Goal: Check status: Check status

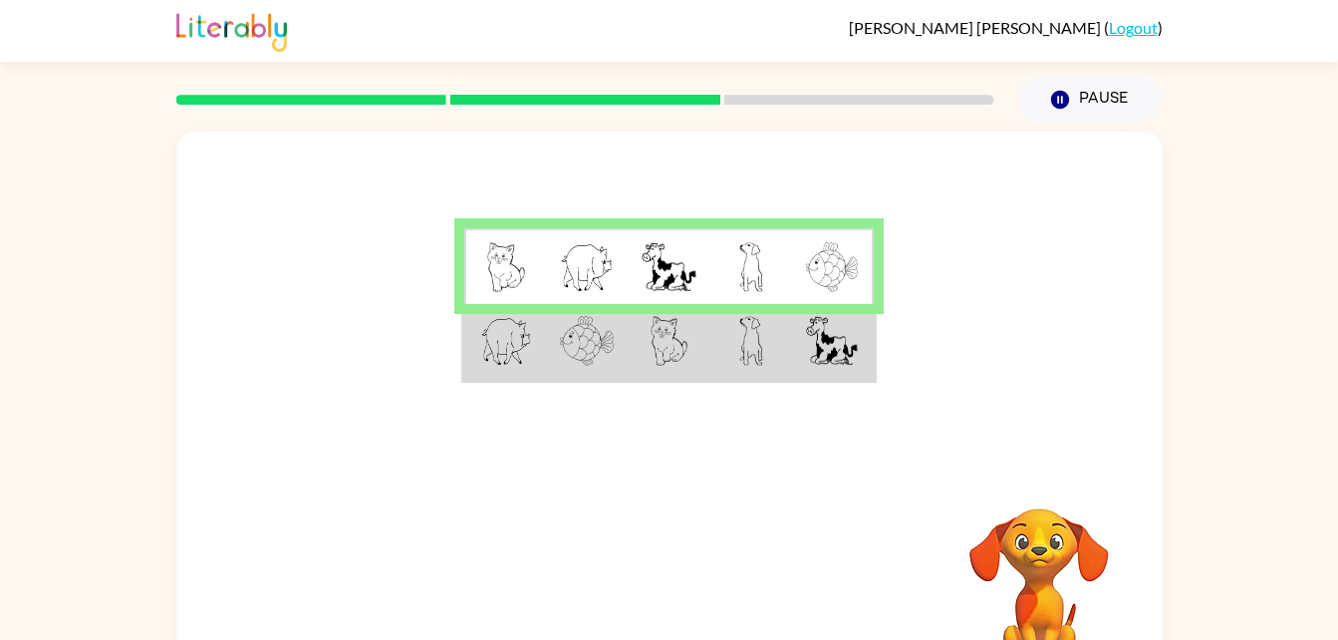
click at [768, 364] on td at bounding box center [751, 342] width 82 height 77
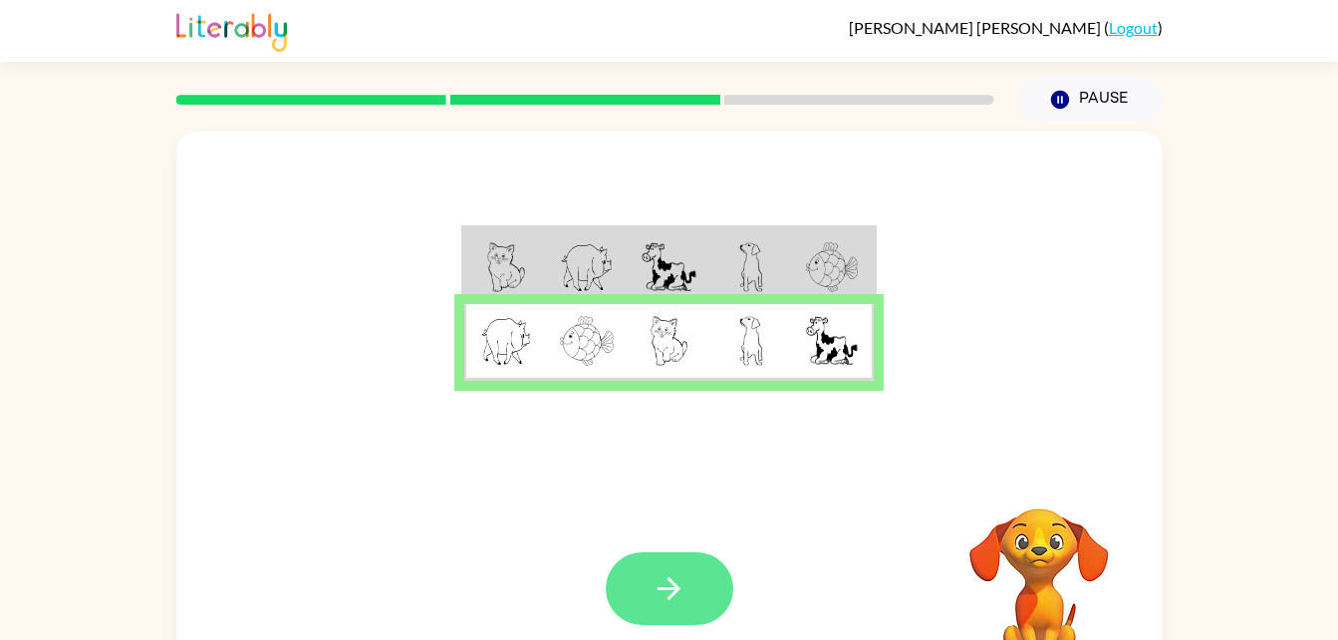
click at [663, 596] on icon "button" at bounding box center [669, 588] width 35 height 35
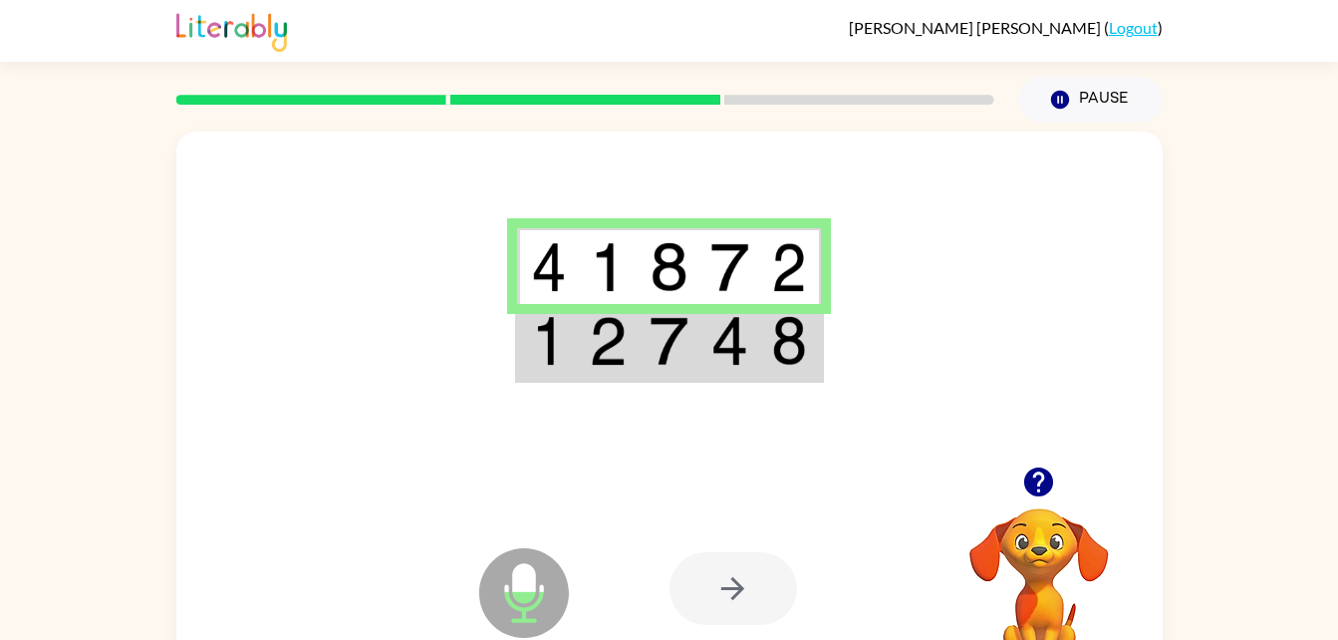
click at [627, 338] on img at bounding box center [608, 341] width 38 height 50
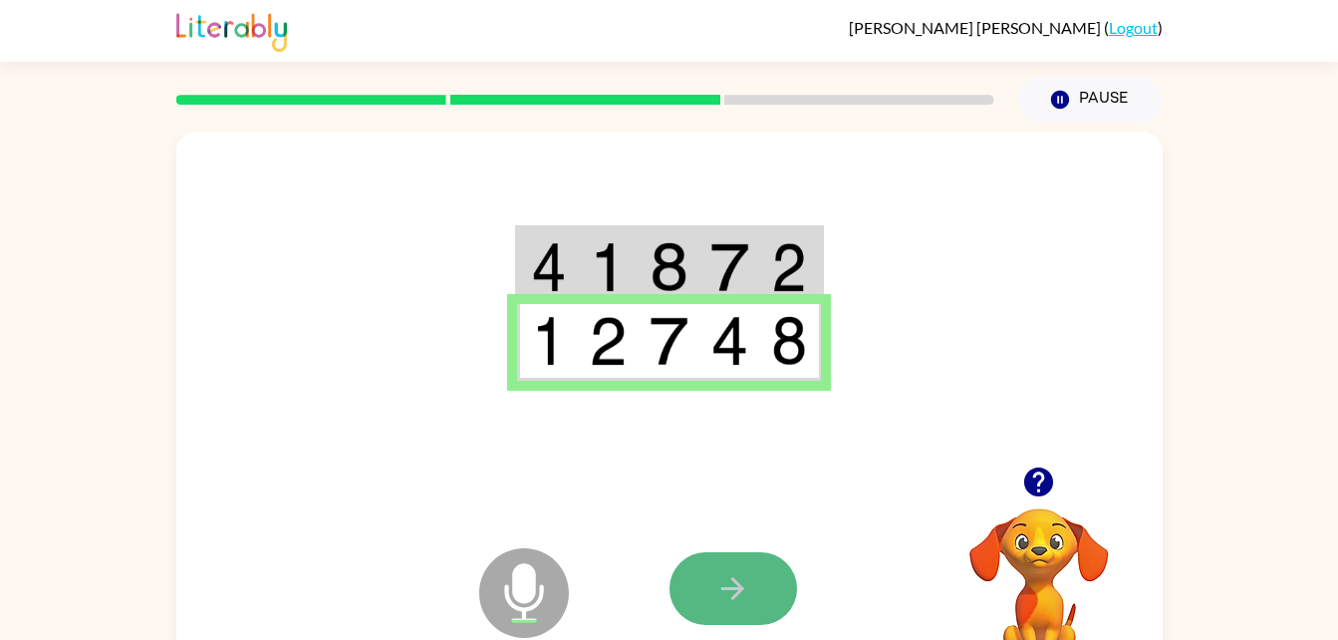
click at [677, 598] on button "button" at bounding box center [734, 588] width 128 height 73
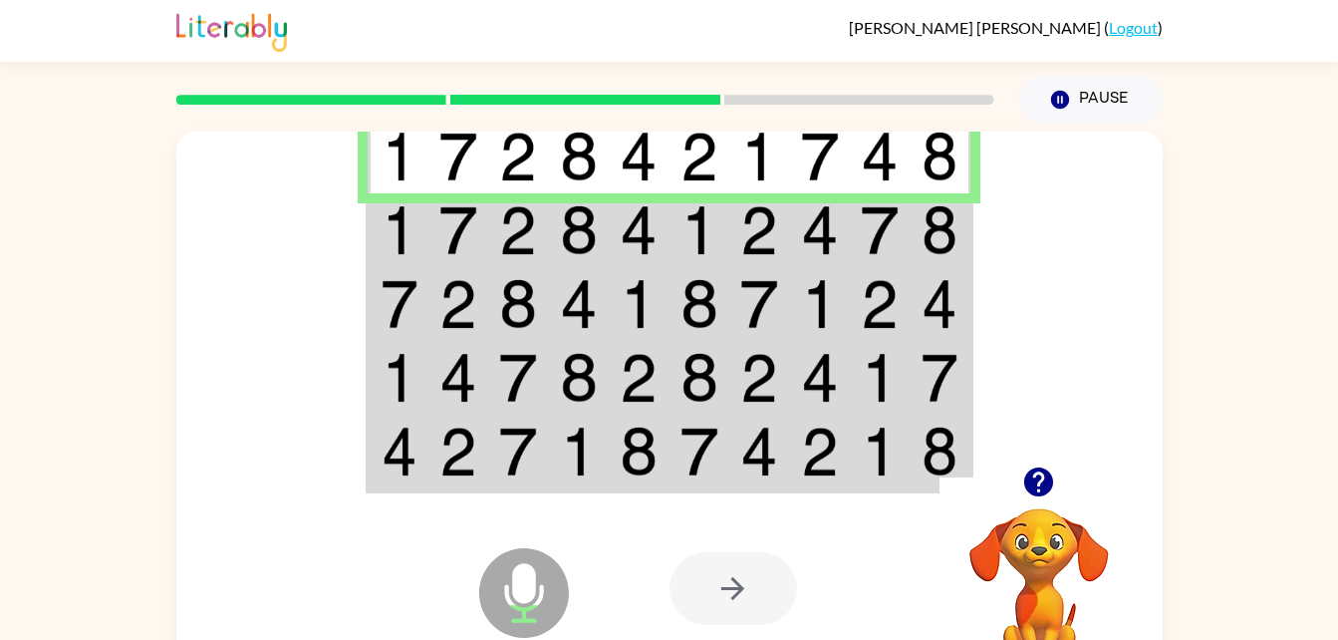
click at [446, 230] on img at bounding box center [458, 230] width 38 height 50
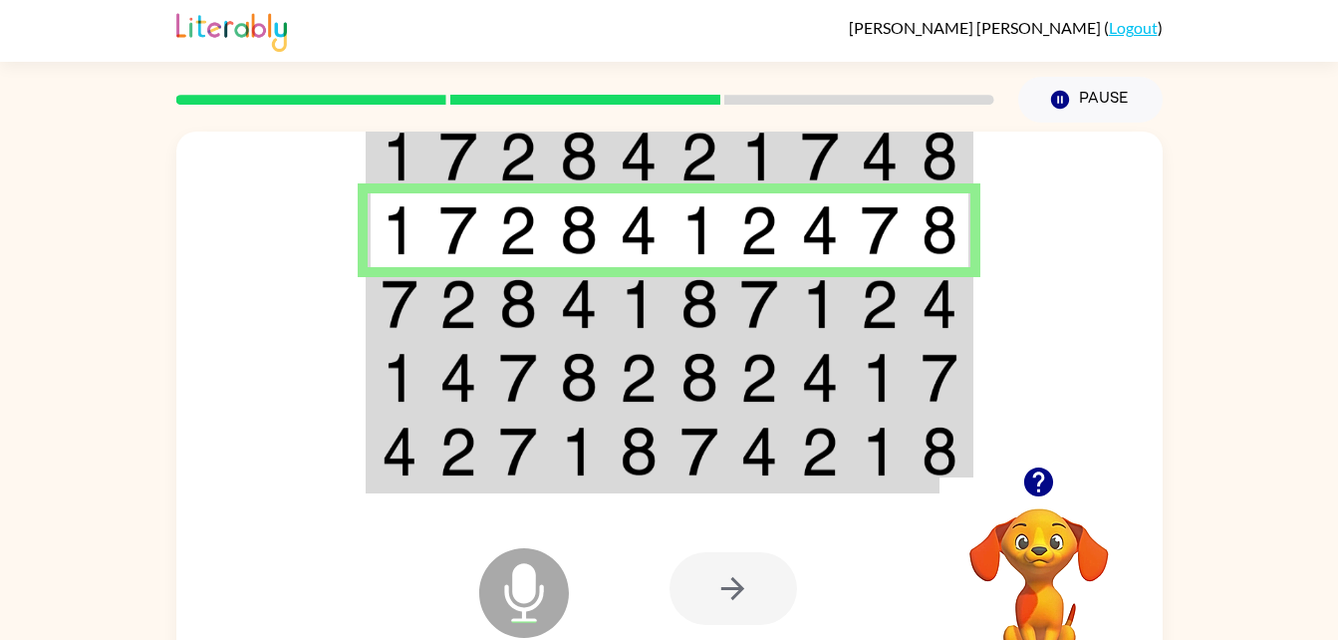
click at [444, 298] on img at bounding box center [458, 304] width 38 height 50
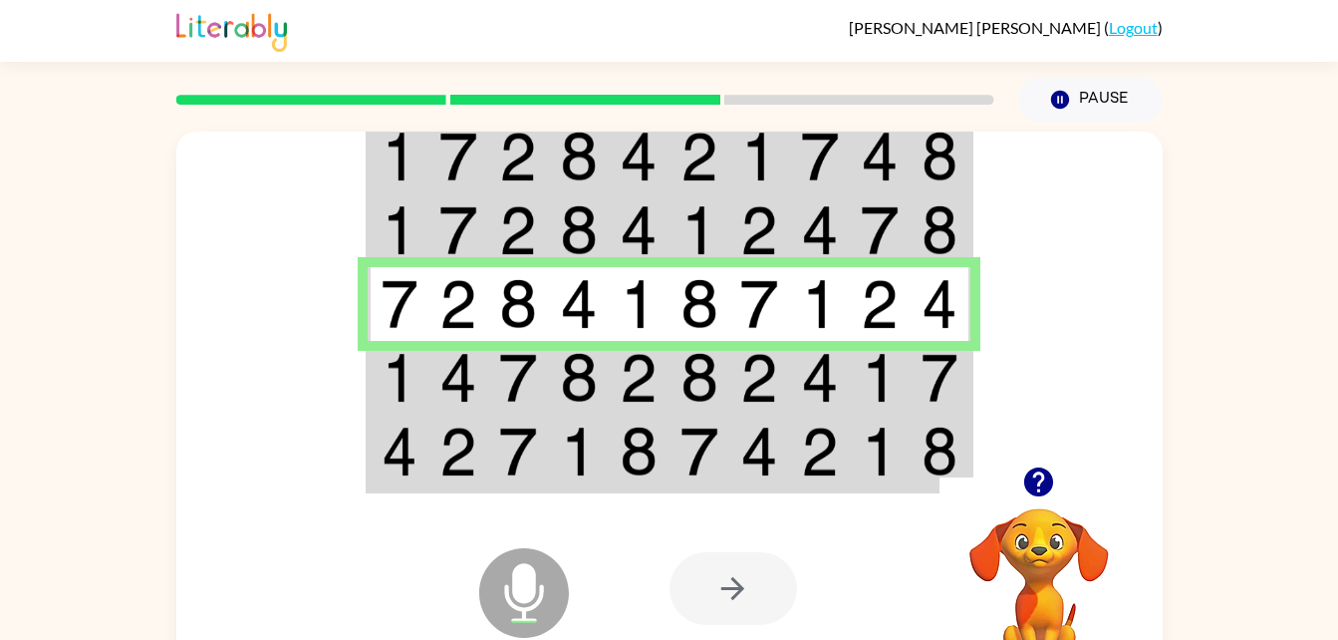
click at [428, 388] on td at bounding box center [458, 378] width 61 height 74
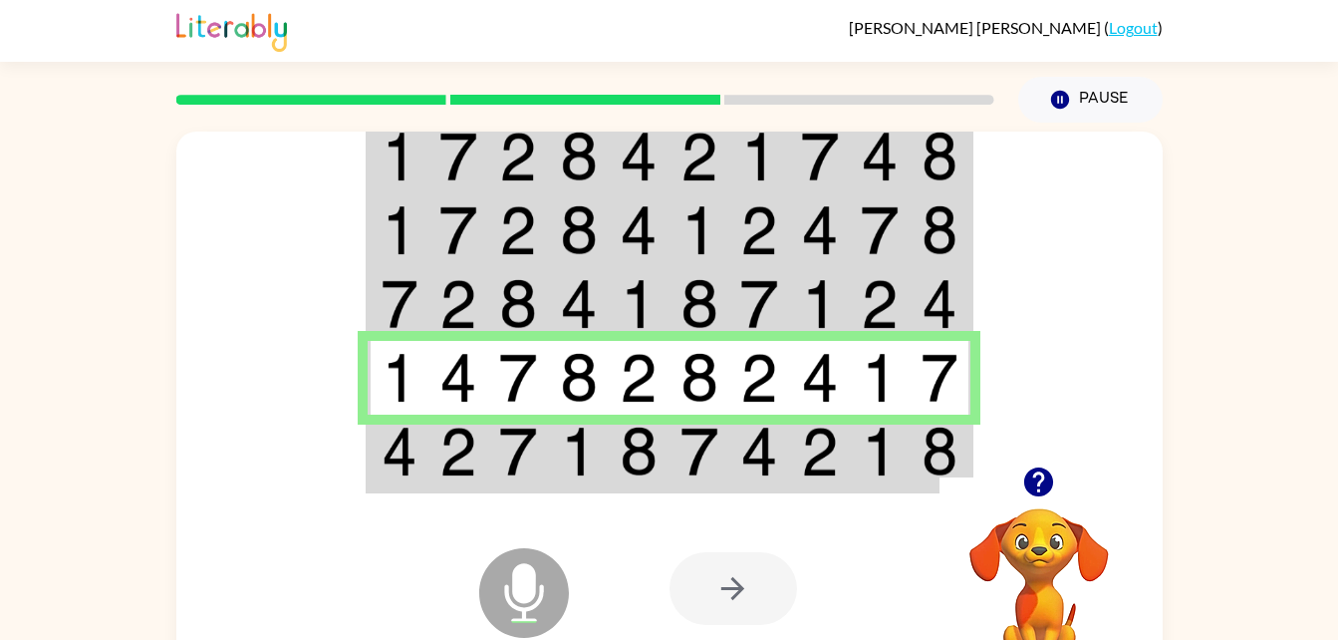
click at [463, 439] on img at bounding box center [458, 451] width 38 height 50
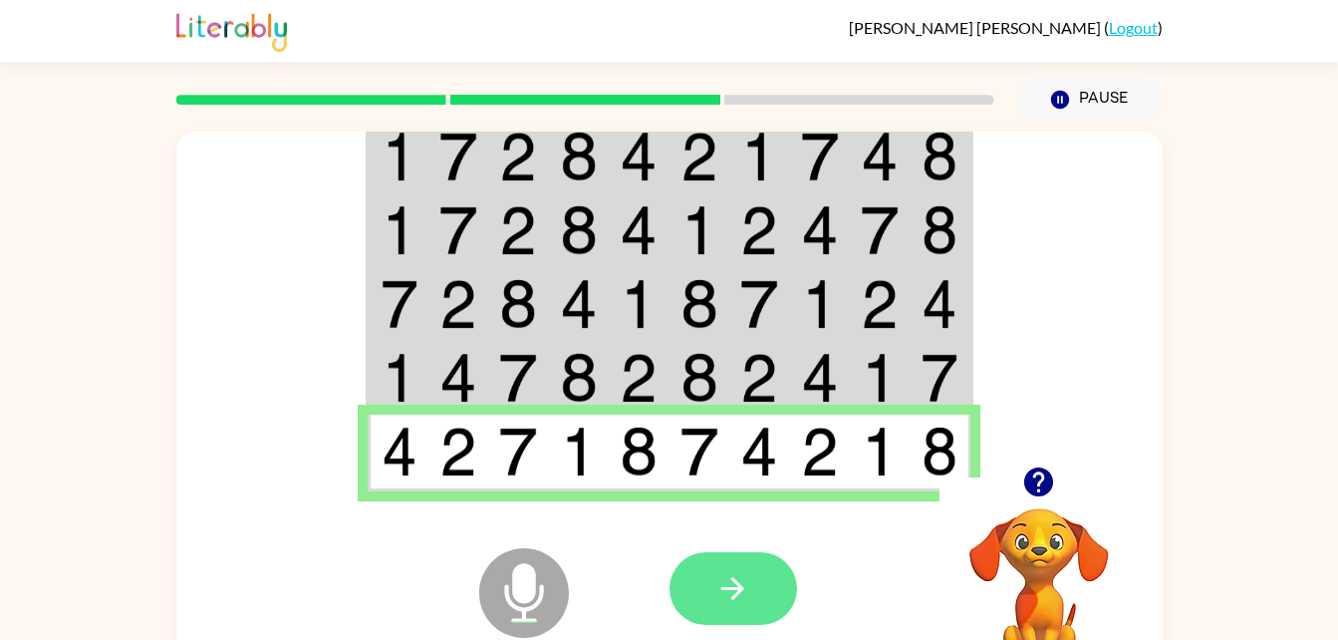
click at [752, 589] on button "button" at bounding box center [734, 588] width 128 height 73
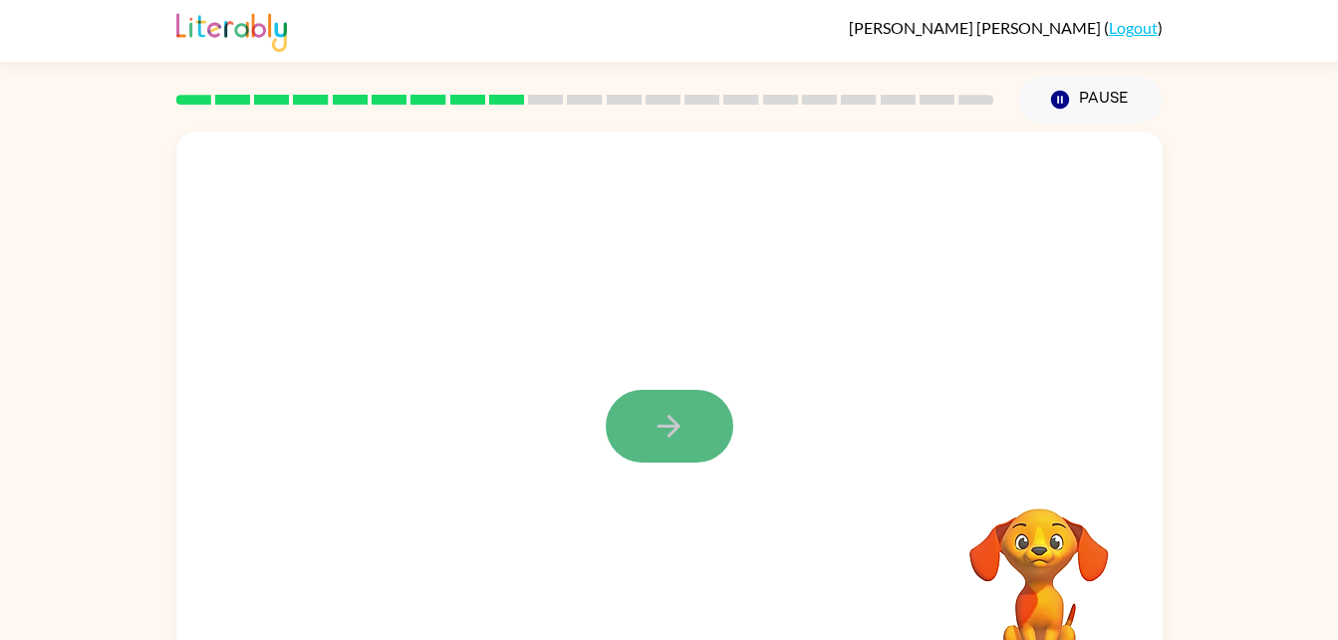
click at [660, 437] on icon "button" at bounding box center [669, 426] width 35 height 35
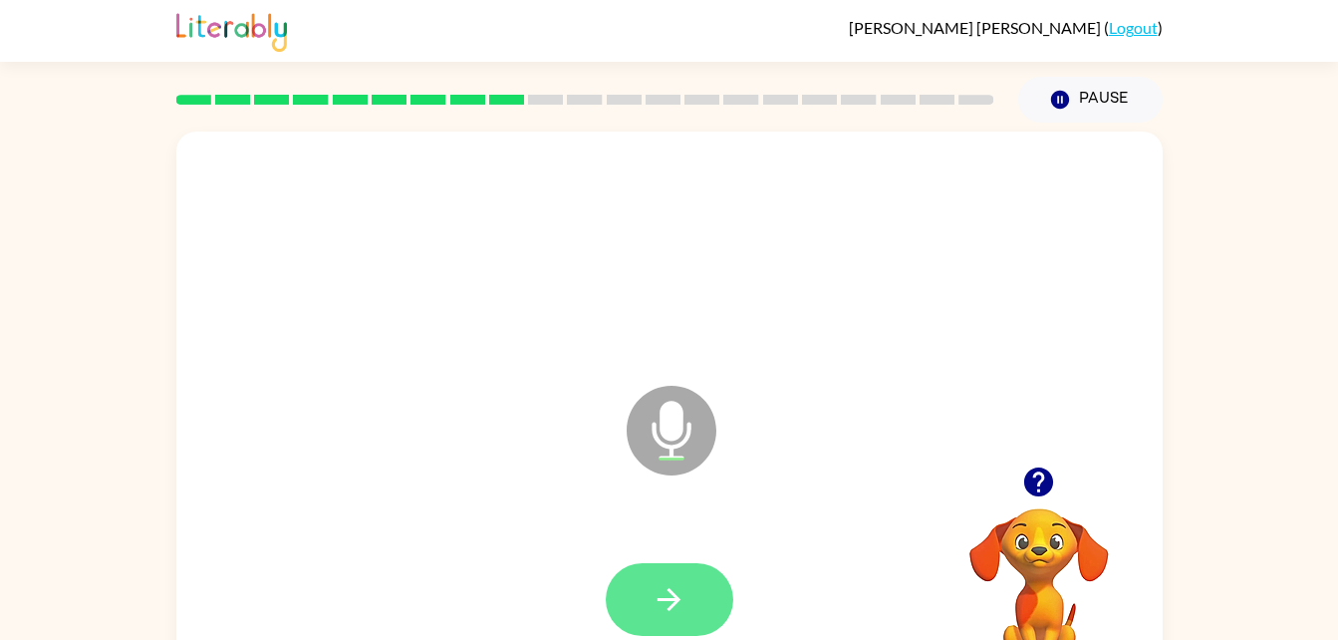
click at [654, 597] on icon "button" at bounding box center [669, 599] width 35 height 35
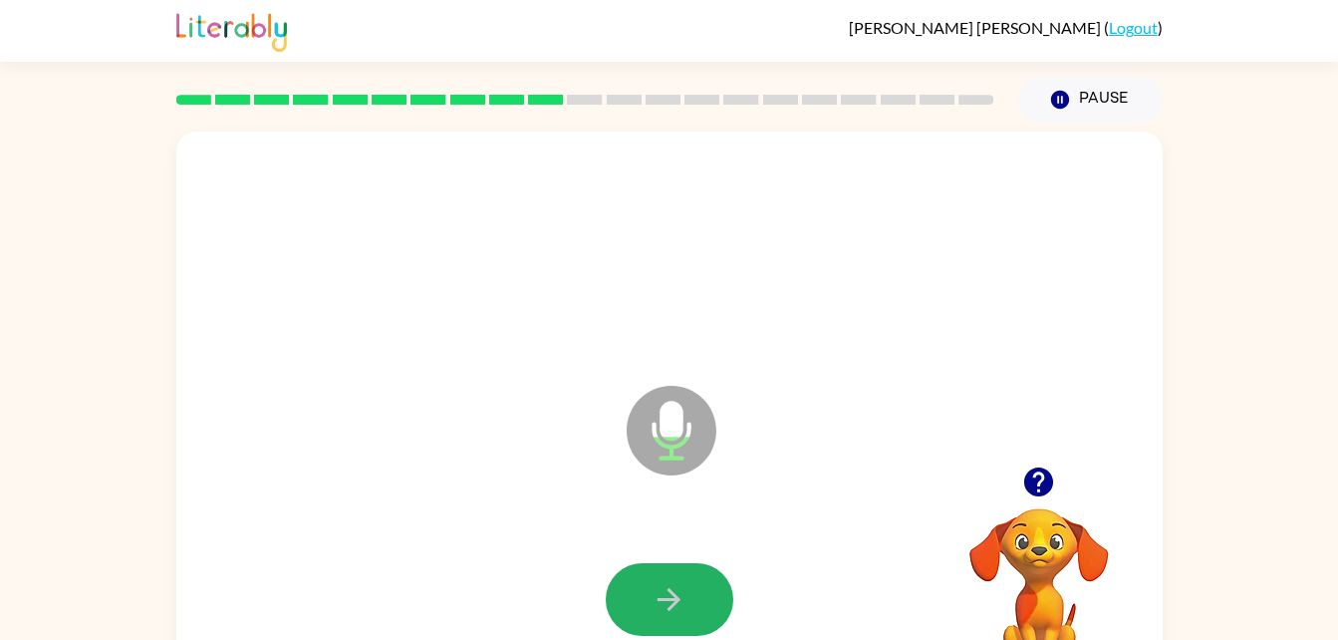
click at [654, 597] on icon "button" at bounding box center [669, 599] width 35 height 35
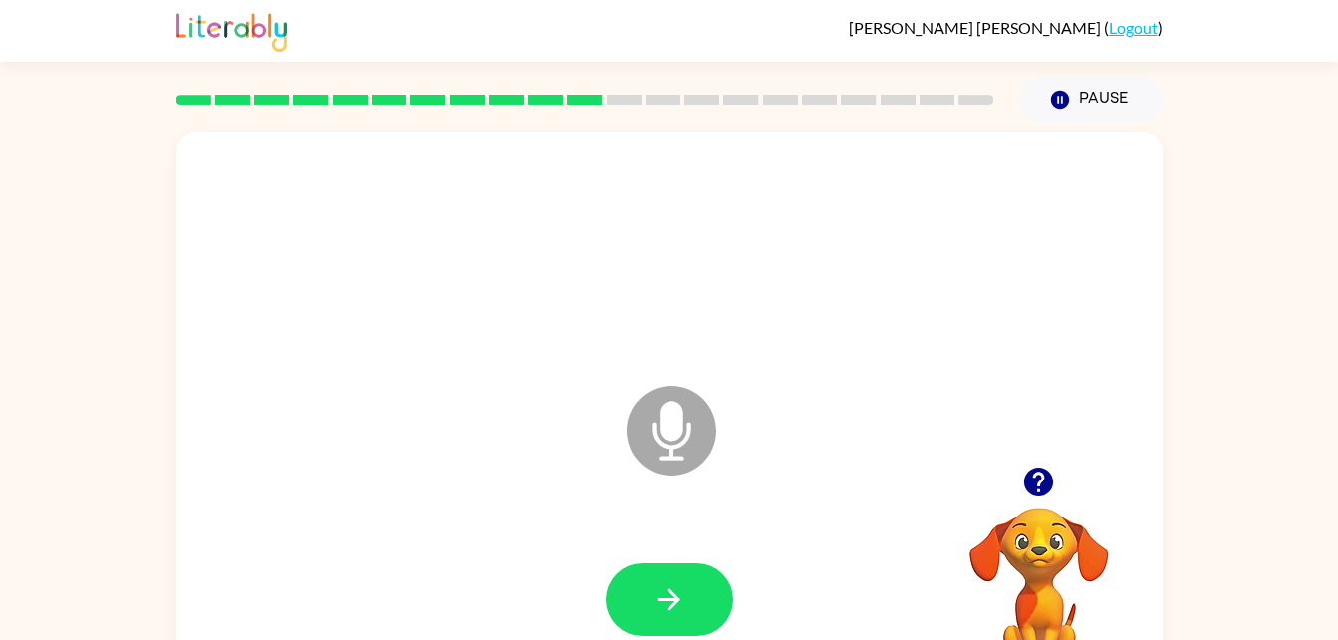
click at [654, 597] on icon "button" at bounding box center [669, 599] width 35 height 35
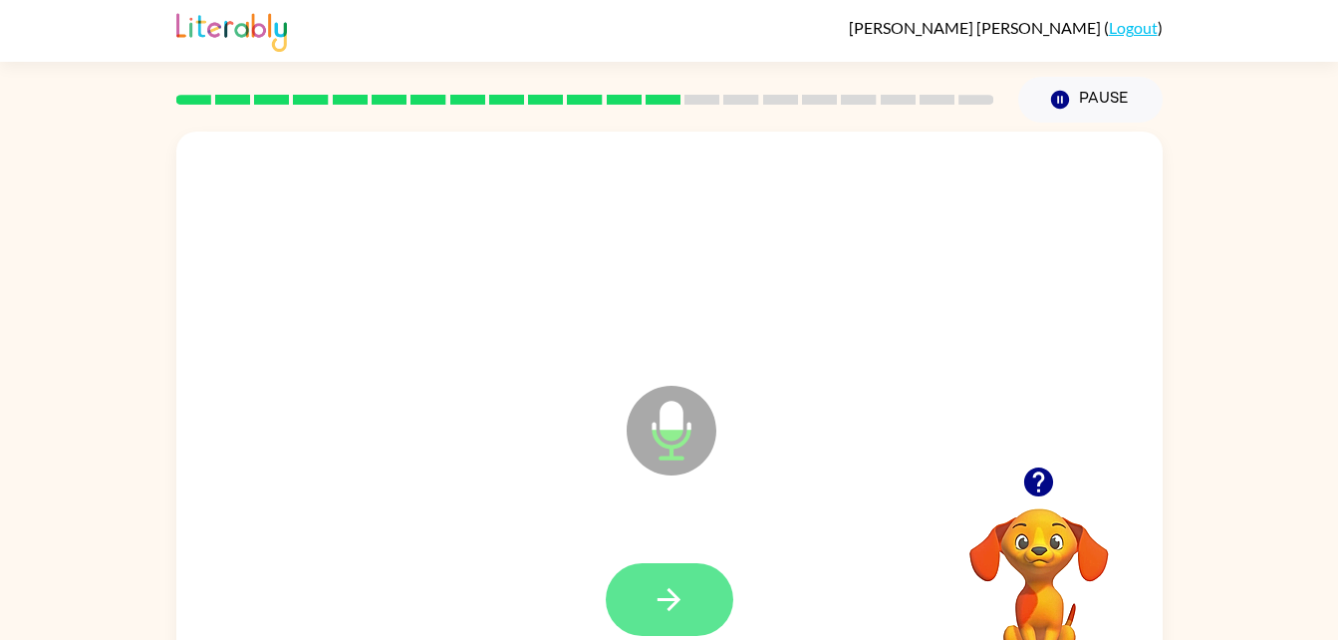
click at [654, 597] on icon "button" at bounding box center [669, 599] width 35 height 35
click at [653, 598] on icon "button" at bounding box center [669, 599] width 35 height 35
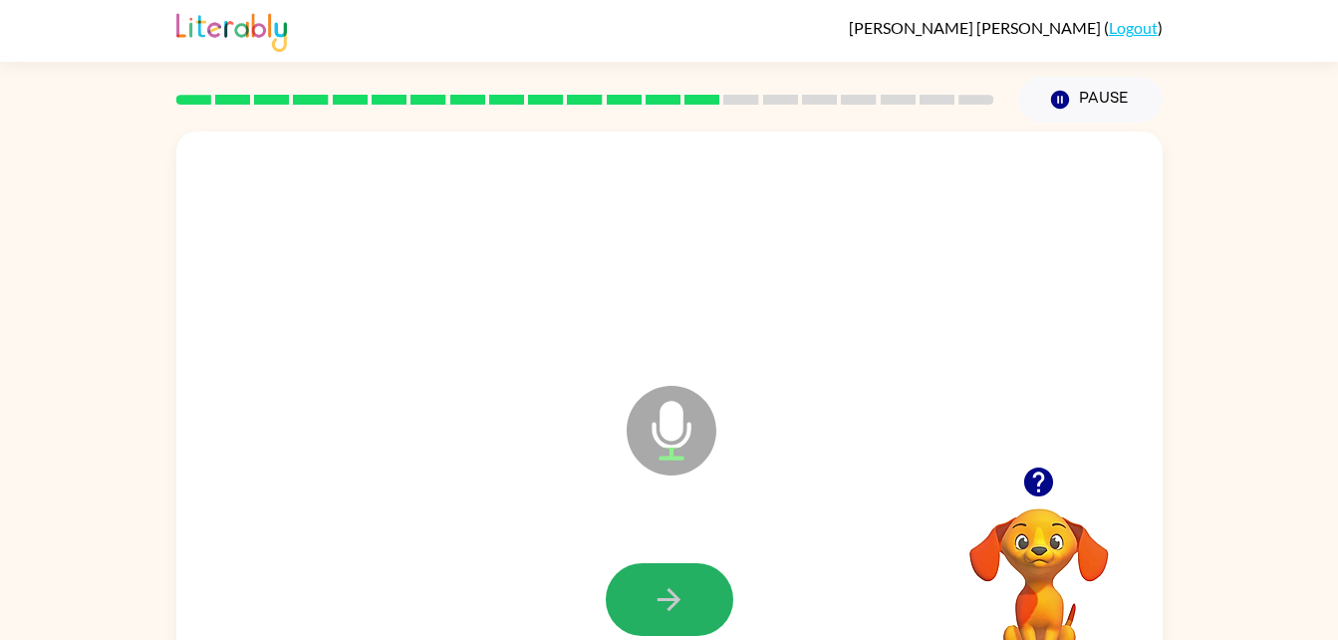
click at [653, 598] on icon "button" at bounding box center [669, 599] width 35 height 35
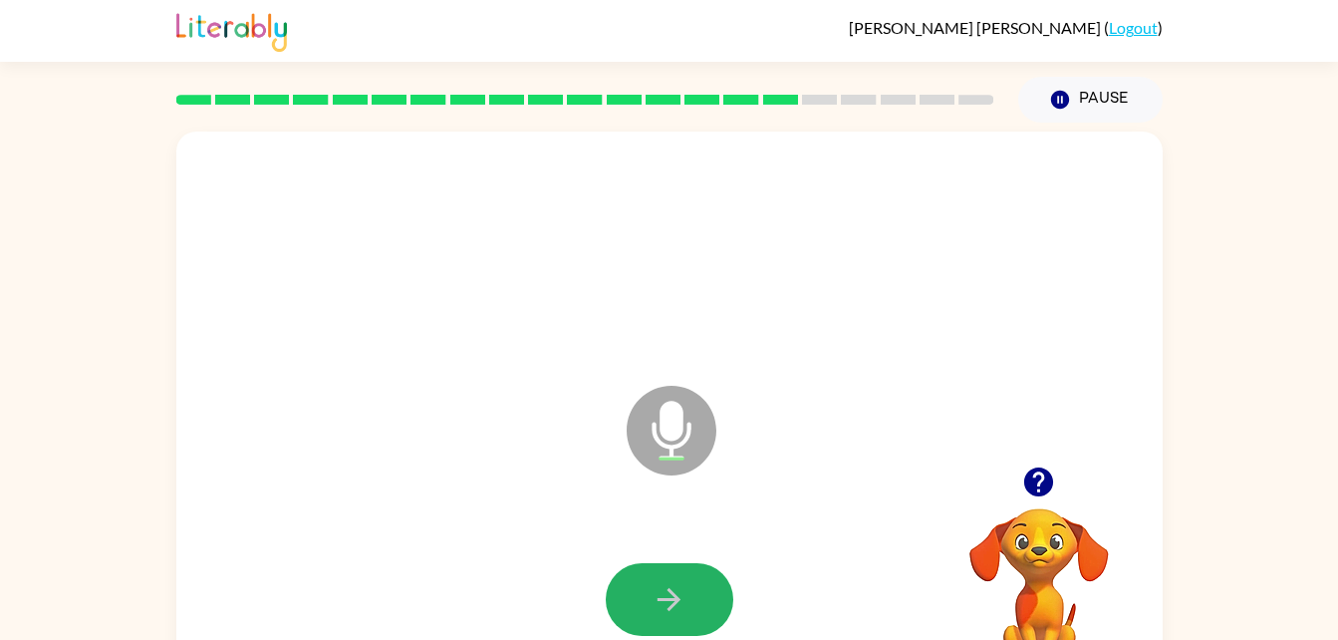
click at [653, 598] on icon "button" at bounding box center [669, 599] width 35 height 35
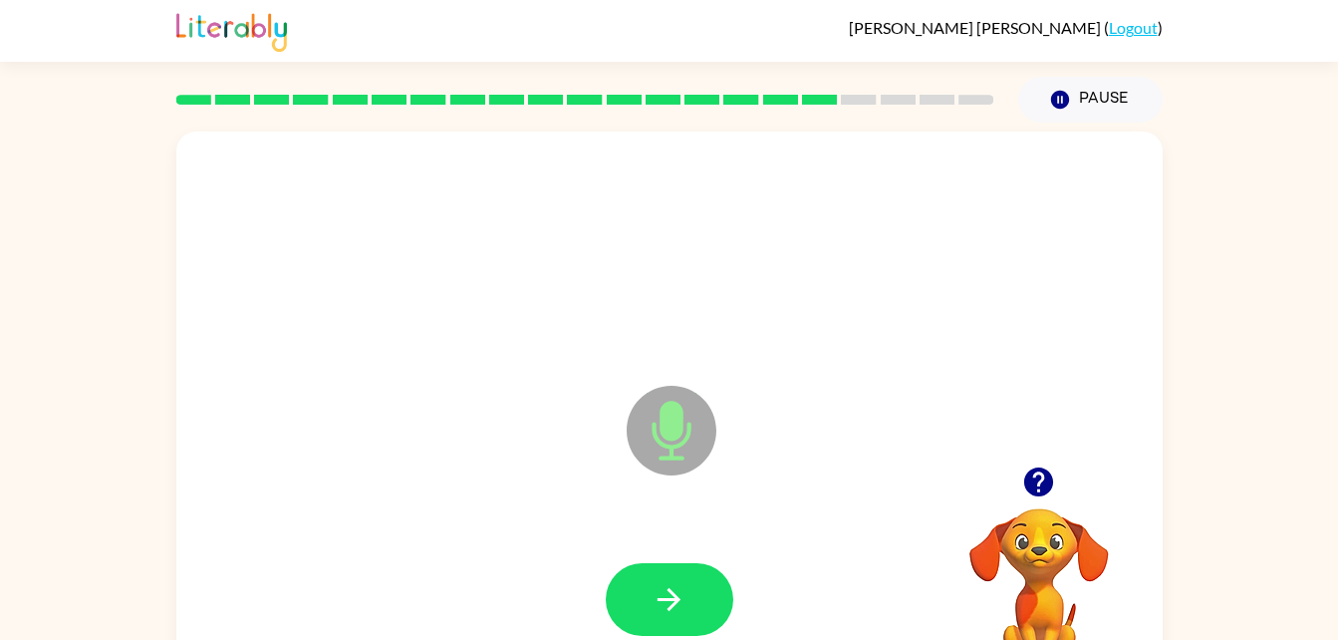
click at [653, 598] on icon "button" at bounding box center [669, 599] width 35 height 35
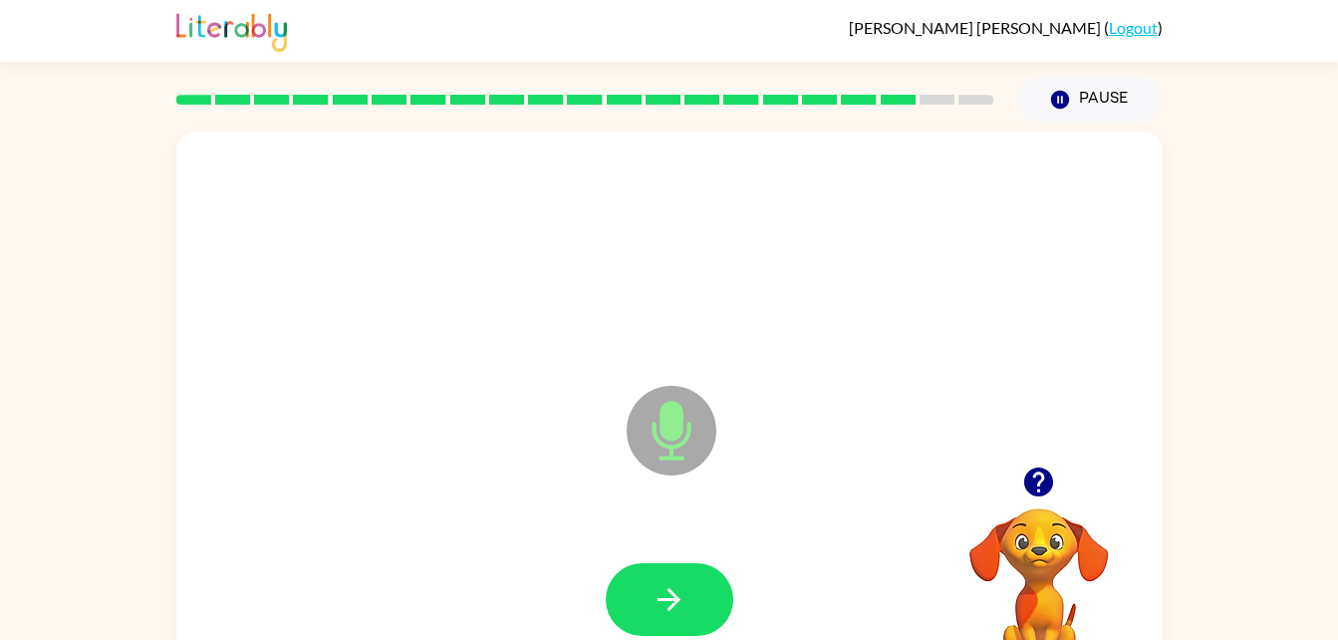
click at [653, 598] on icon "button" at bounding box center [669, 599] width 35 height 35
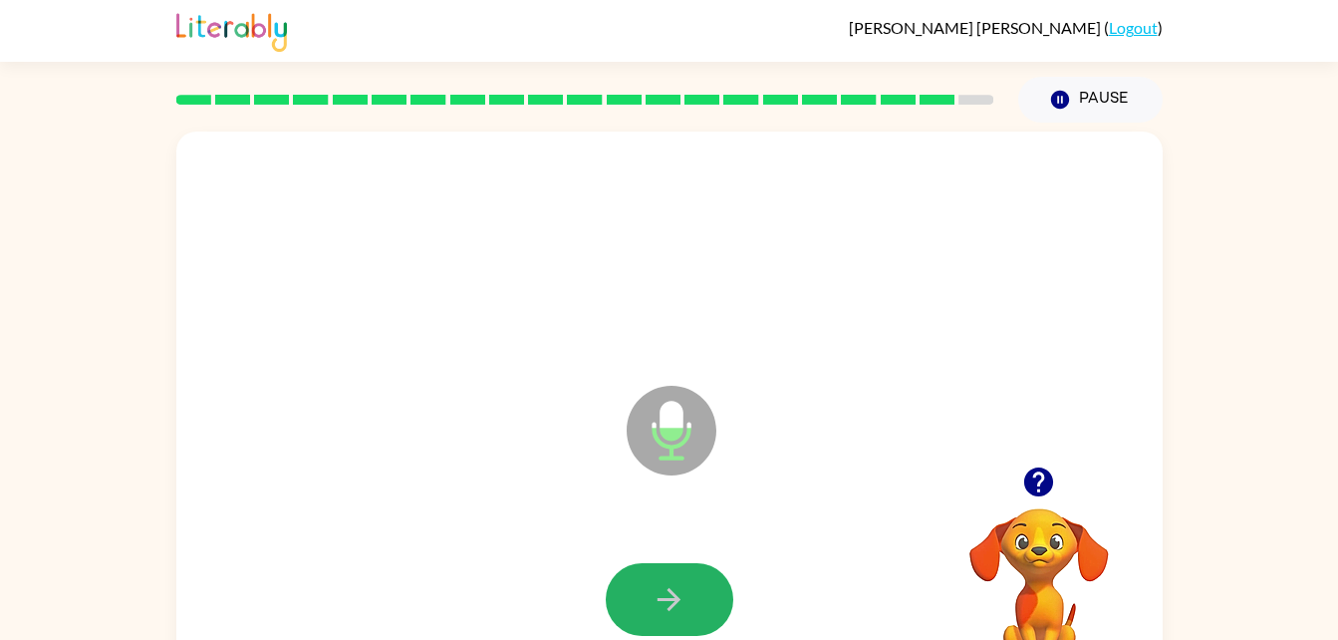
click at [653, 598] on icon "button" at bounding box center [669, 599] width 35 height 35
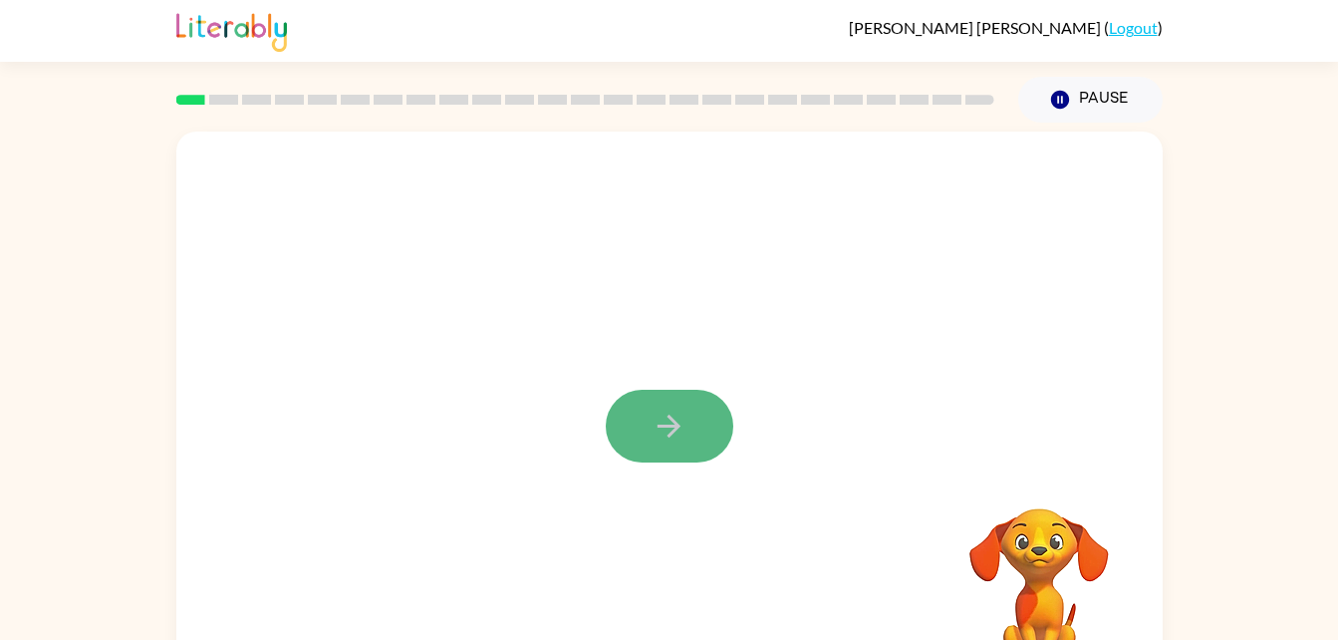
click at [675, 430] on icon "button" at bounding box center [669, 426] width 23 height 23
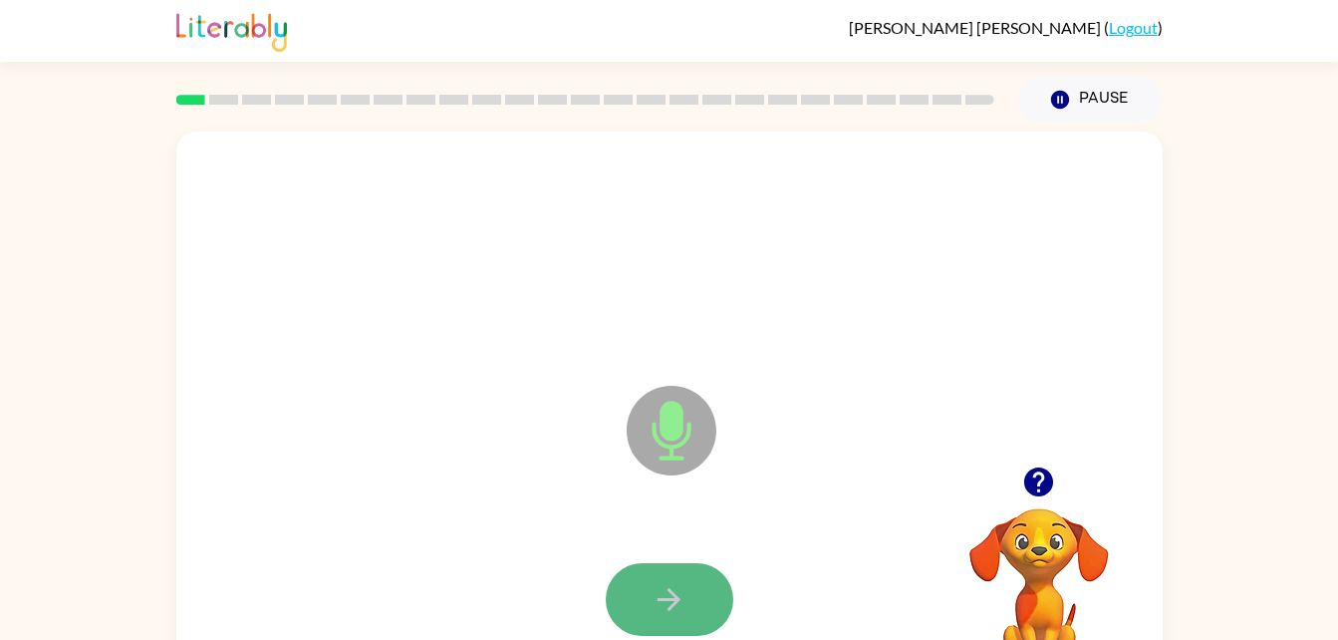
click at [648, 575] on button "button" at bounding box center [670, 599] width 128 height 73
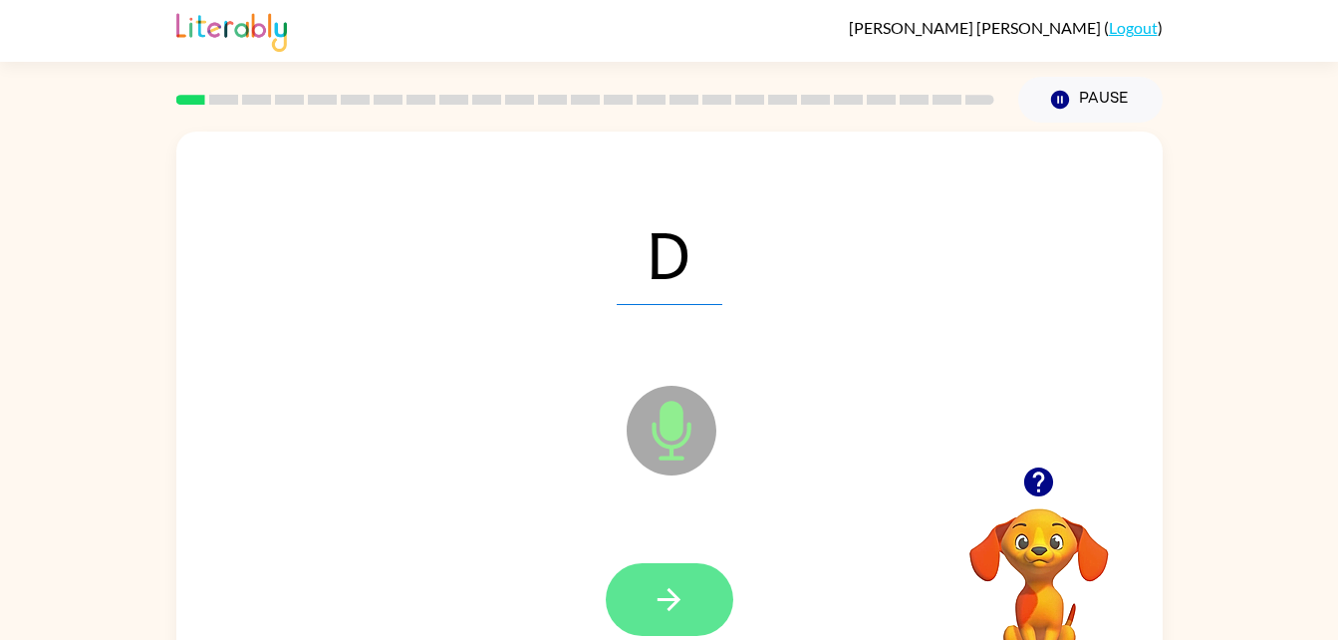
click at [631, 594] on button "button" at bounding box center [670, 599] width 128 height 73
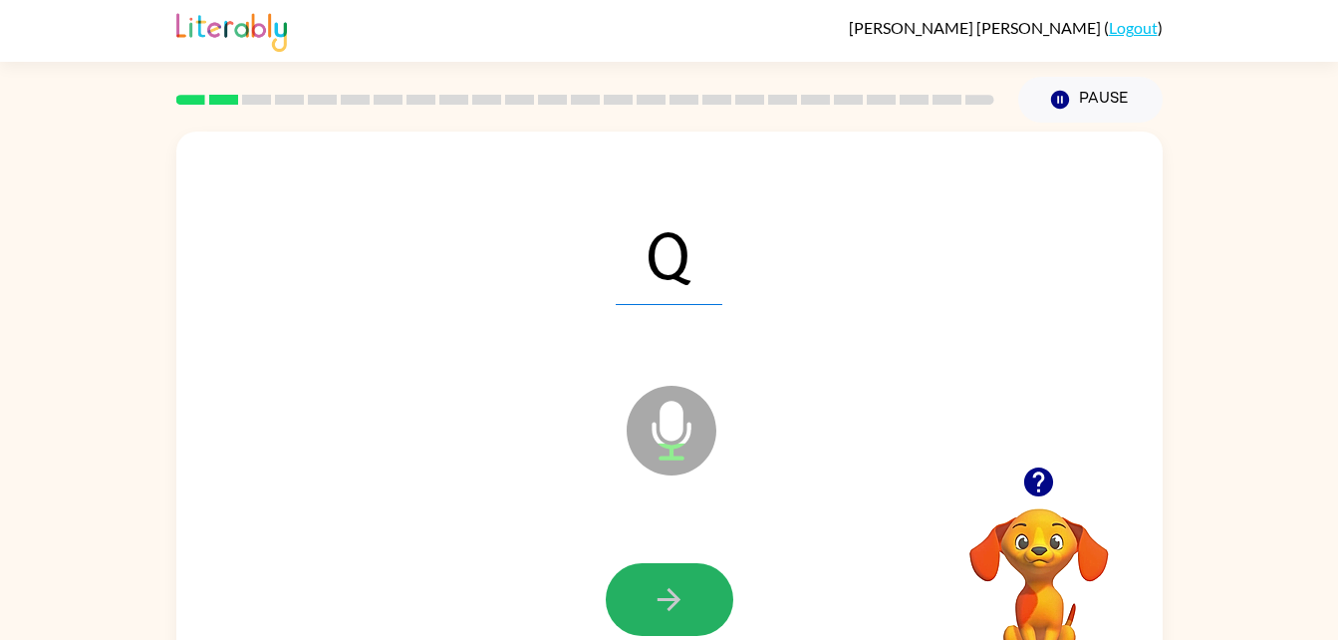
click at [631, 594] on button "button" at bounding box center [670, 599] width 128 height 73
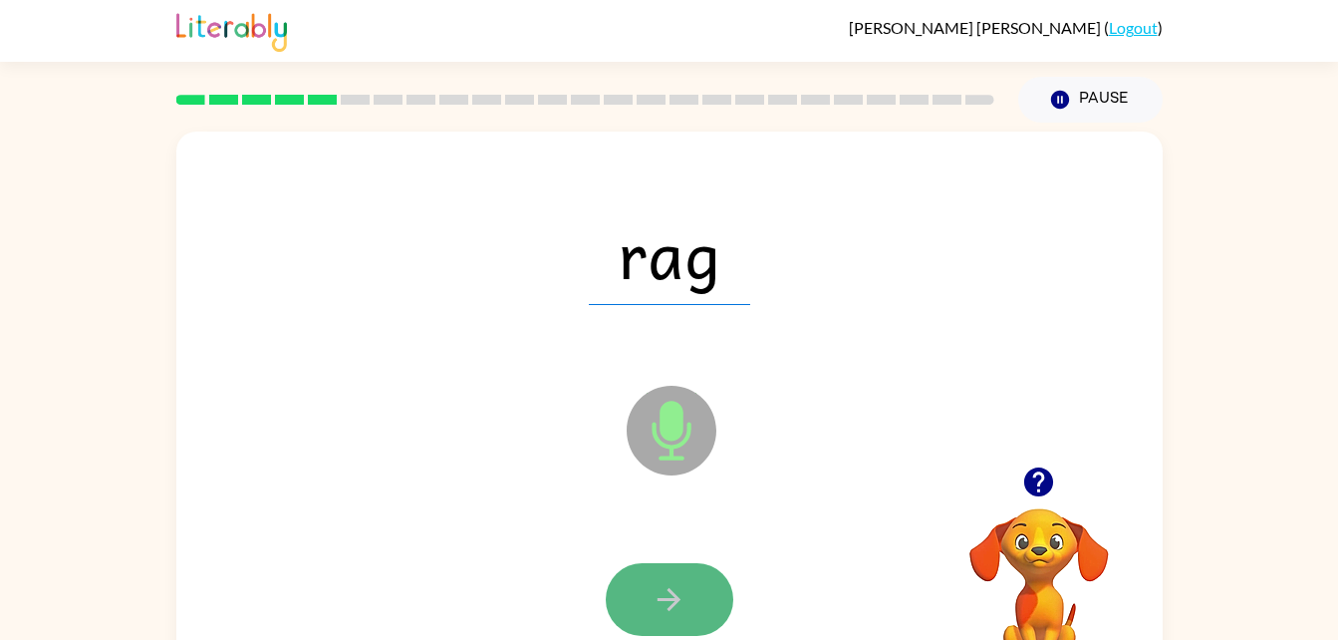
click at [634, 603] on button "button" at bounding box center [670, 599] width 128 height 73
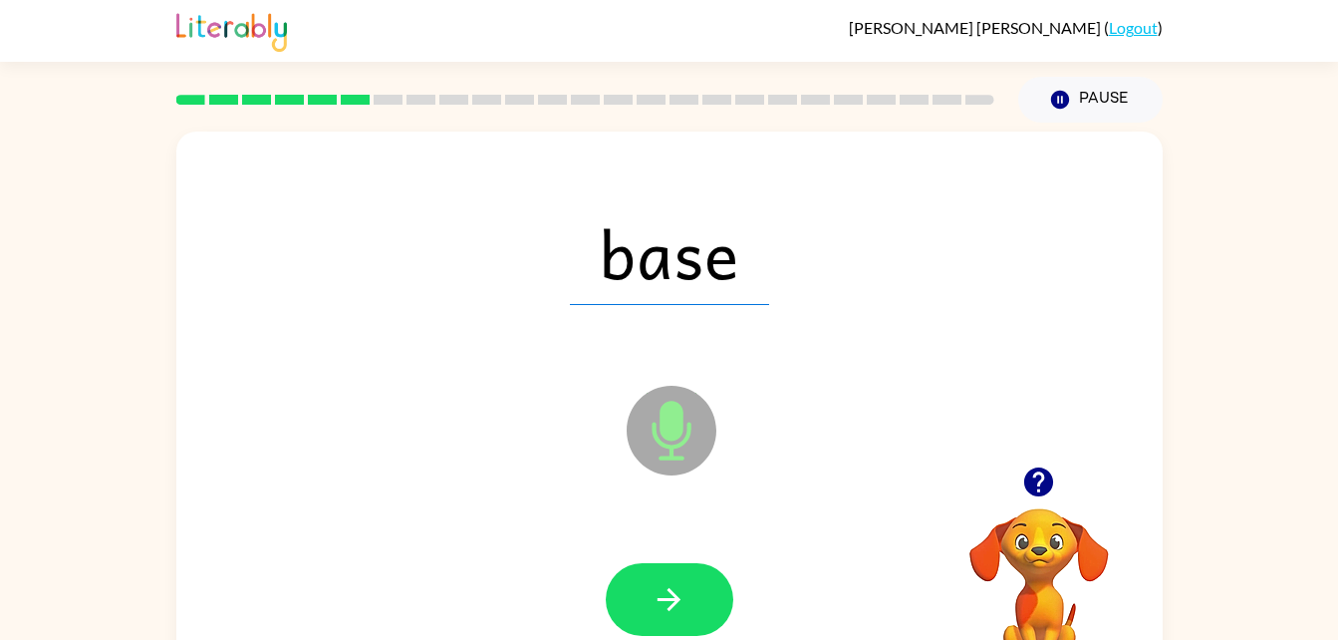
click at [634, 603] on button "button" at bounding box center [670, 599] width 128 height 73
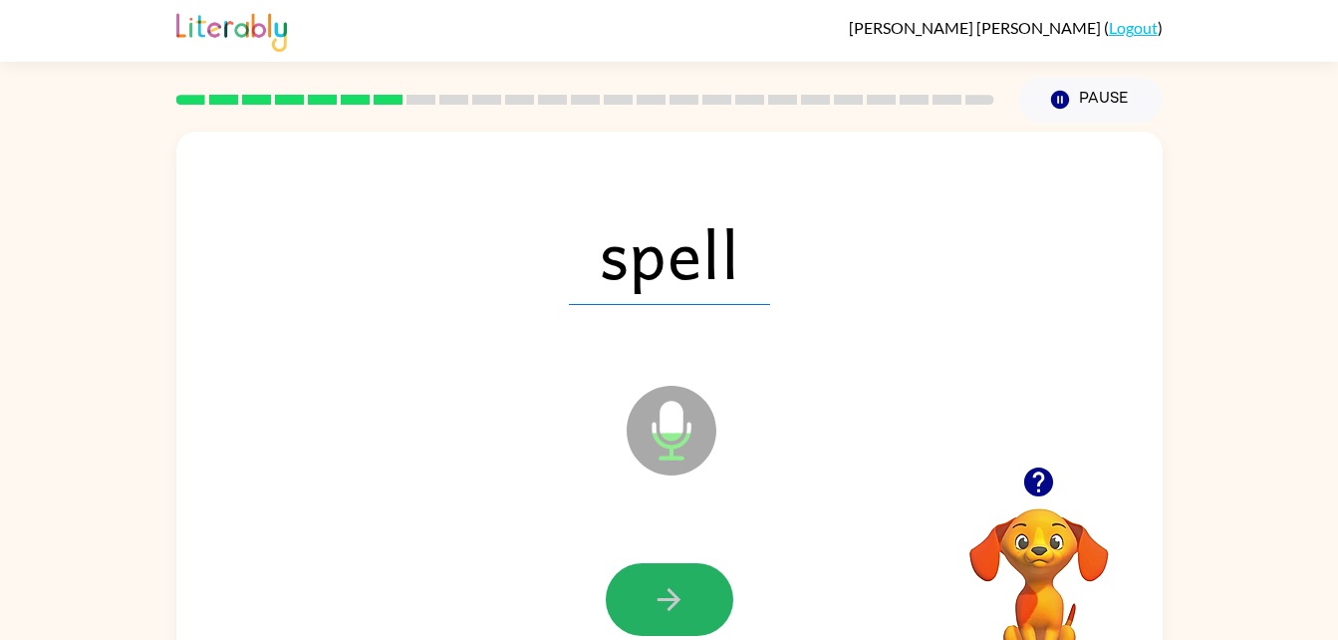
click at [634, 603] on button "button" at bounding box center [670, 599] width 128 height 73
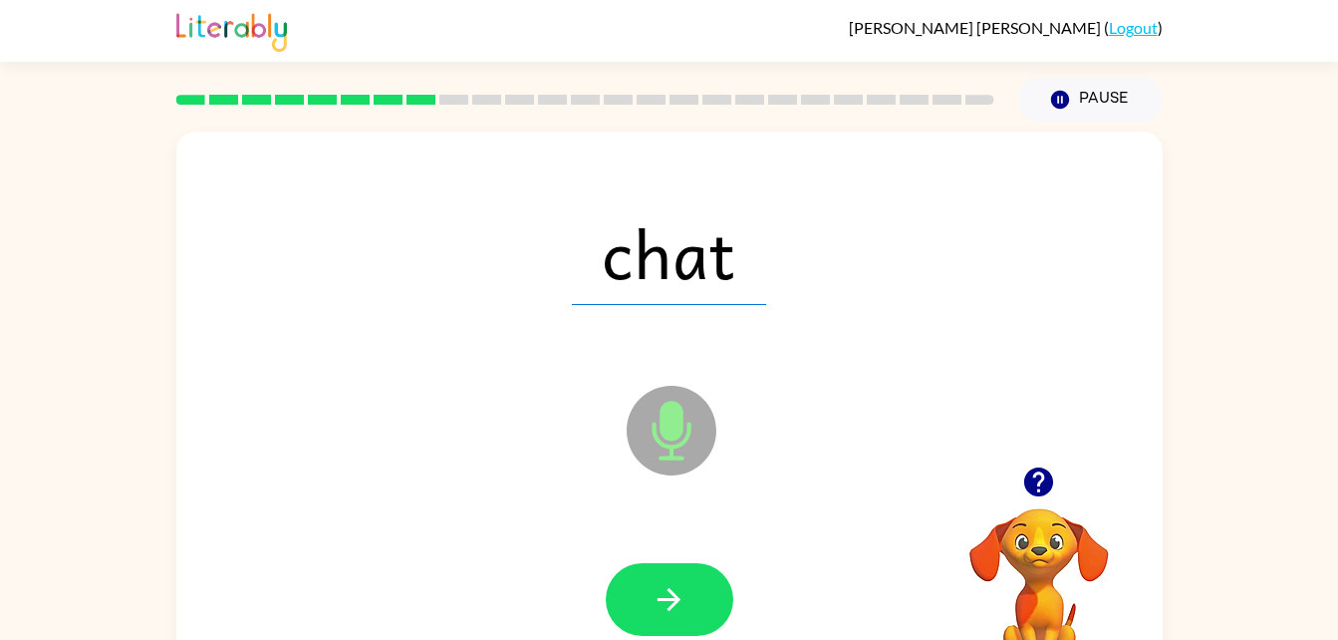
click at [634, 603] on button "button" at bounding box center [670, 599] width 128 height 73
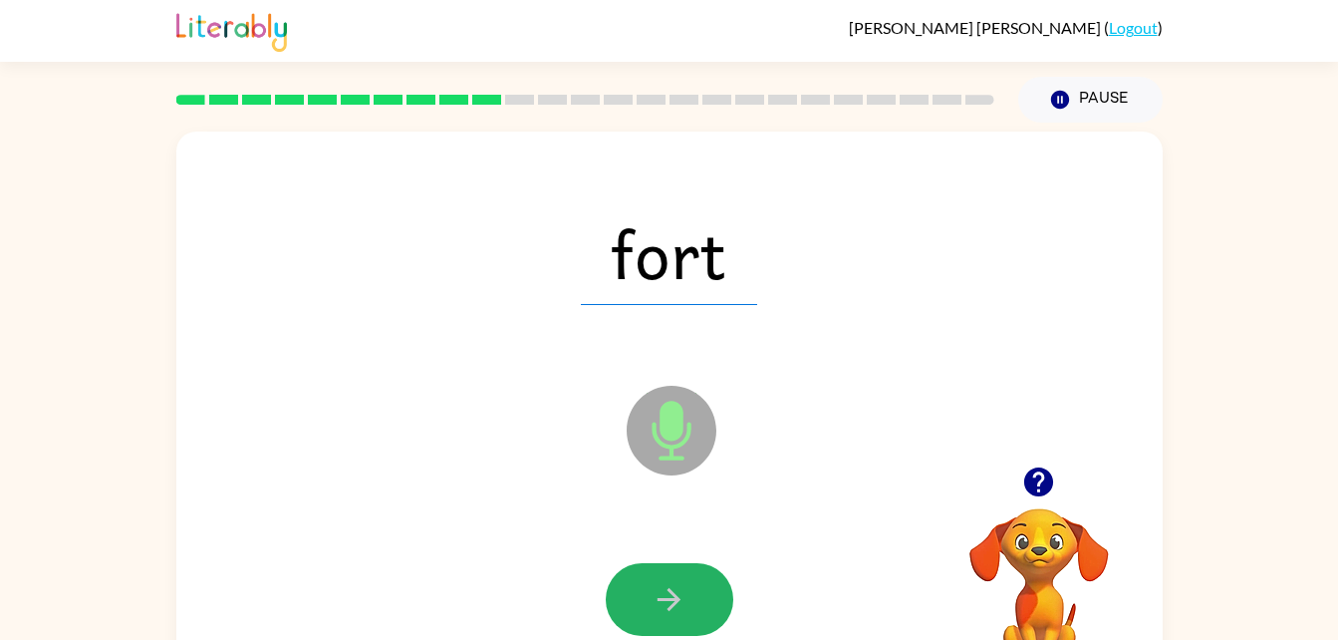
click at [634, 603] on button "button" at bounding box center [670, 599] width 128 height 73
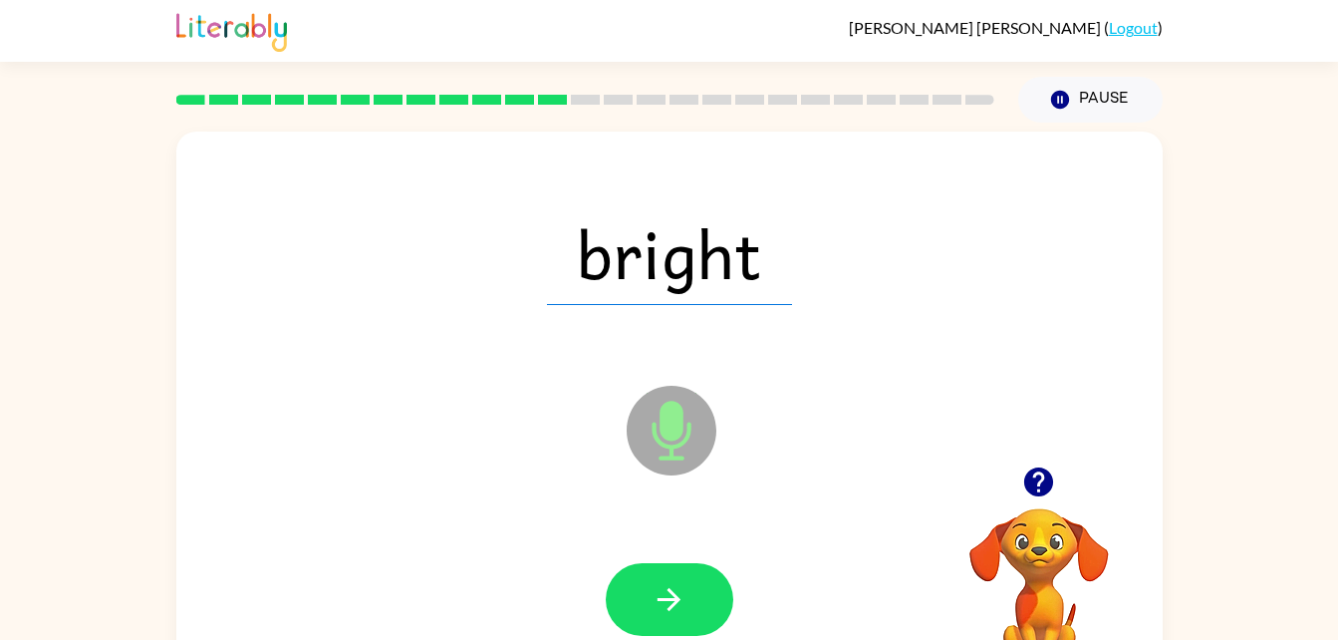
click at [634, 603] on button "button" at bounding box center [670, 599] width 128 height 73
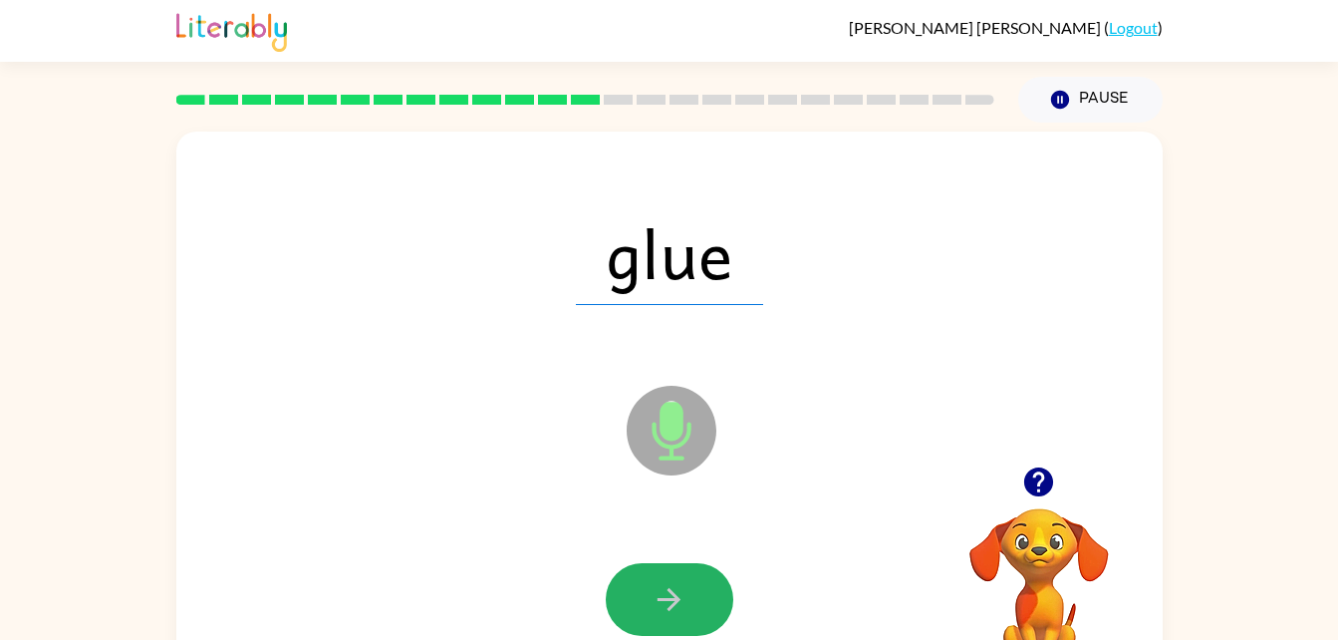
click at [634, 603] on button "button" at bounding box center [670, 599] width 128 height 73
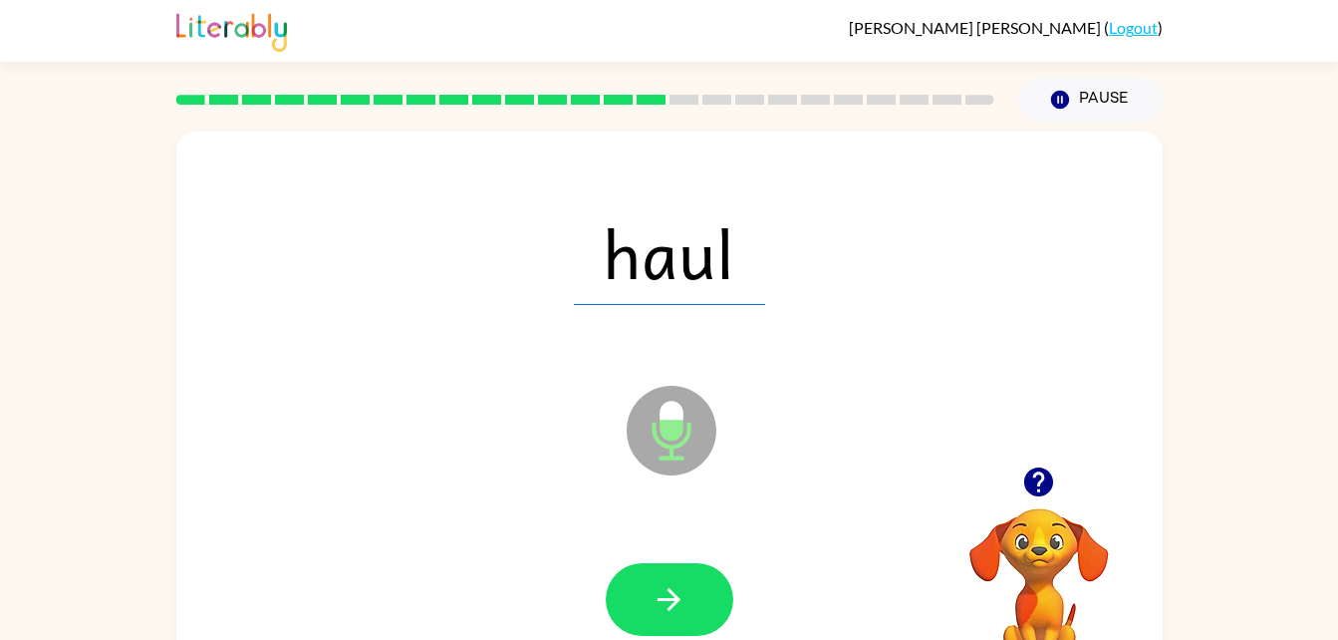
click at [634, 603] on button "button" at bounding box center [670, 599] width 128 height 73
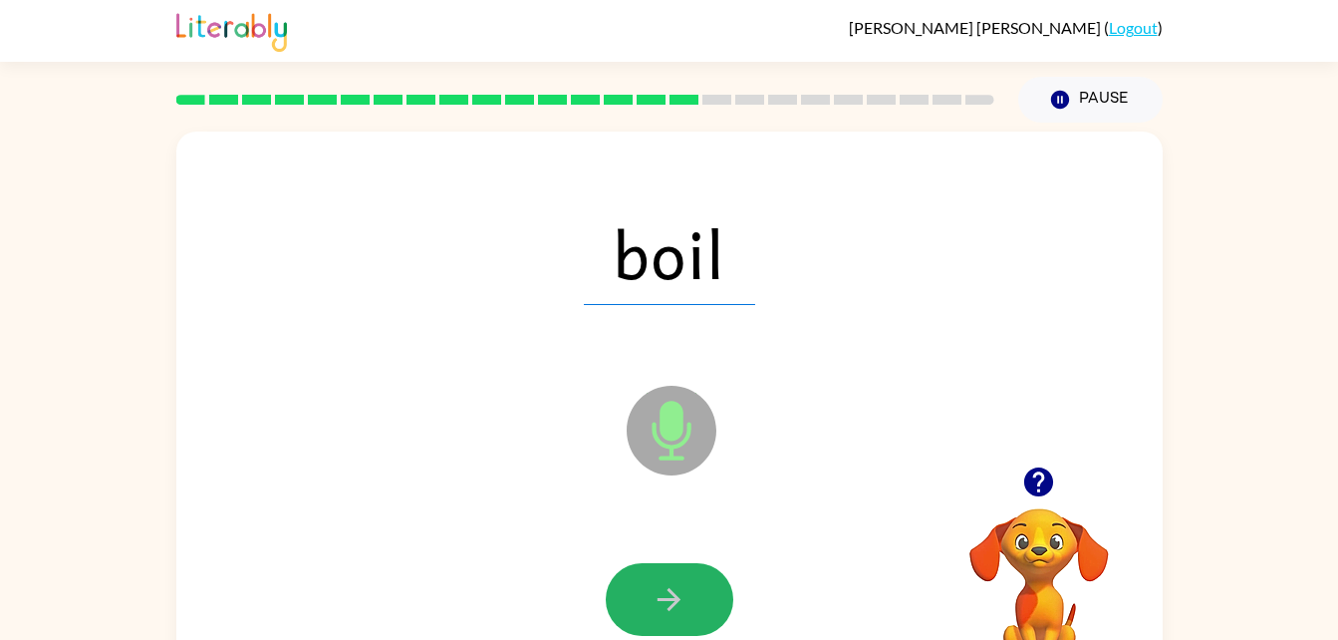
click at [634, 603] on button "button" at bounding box center [670, 599] width 128 height 73
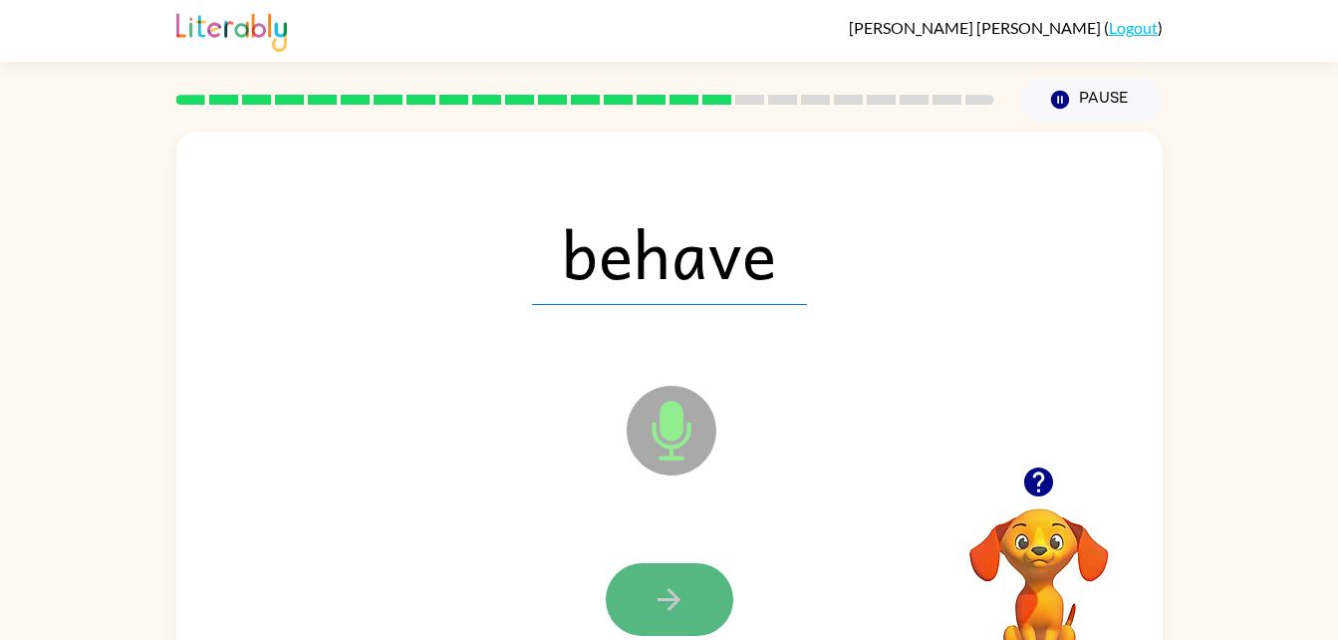
click at [668, 566] on button "button" at bounding box center [670, 599] width 128 height 73
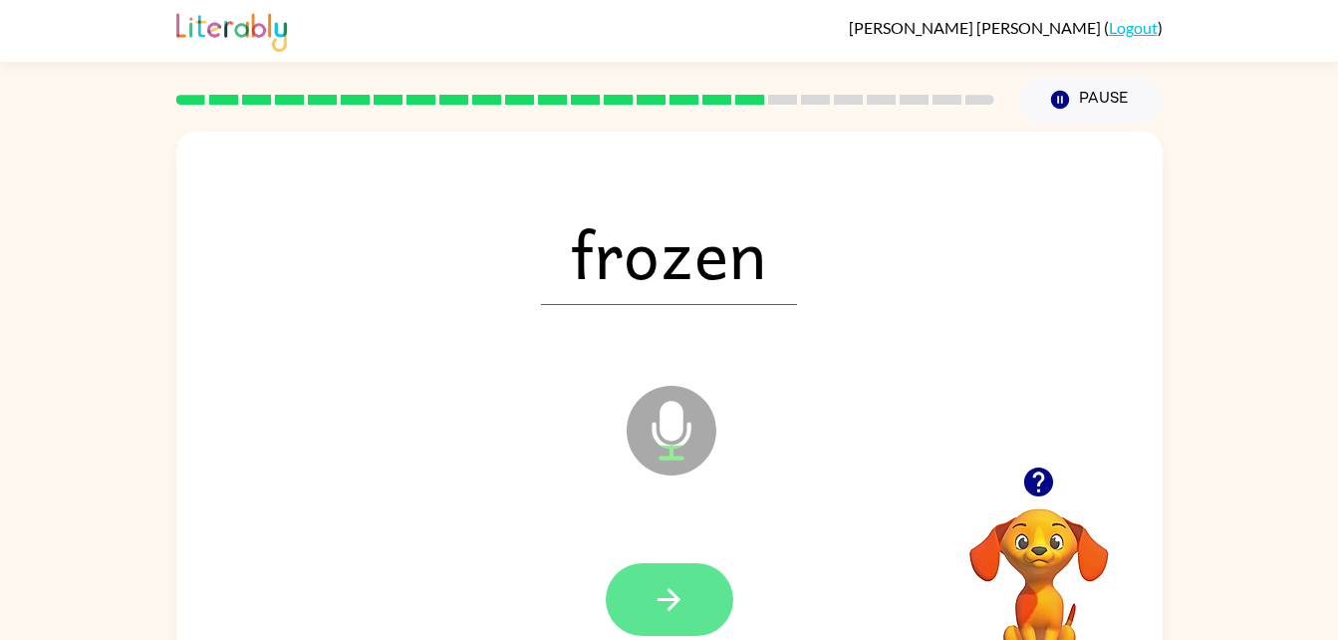
click at [676, 603] on icon "button" at bounding box center [669, 599] width 23 height 23
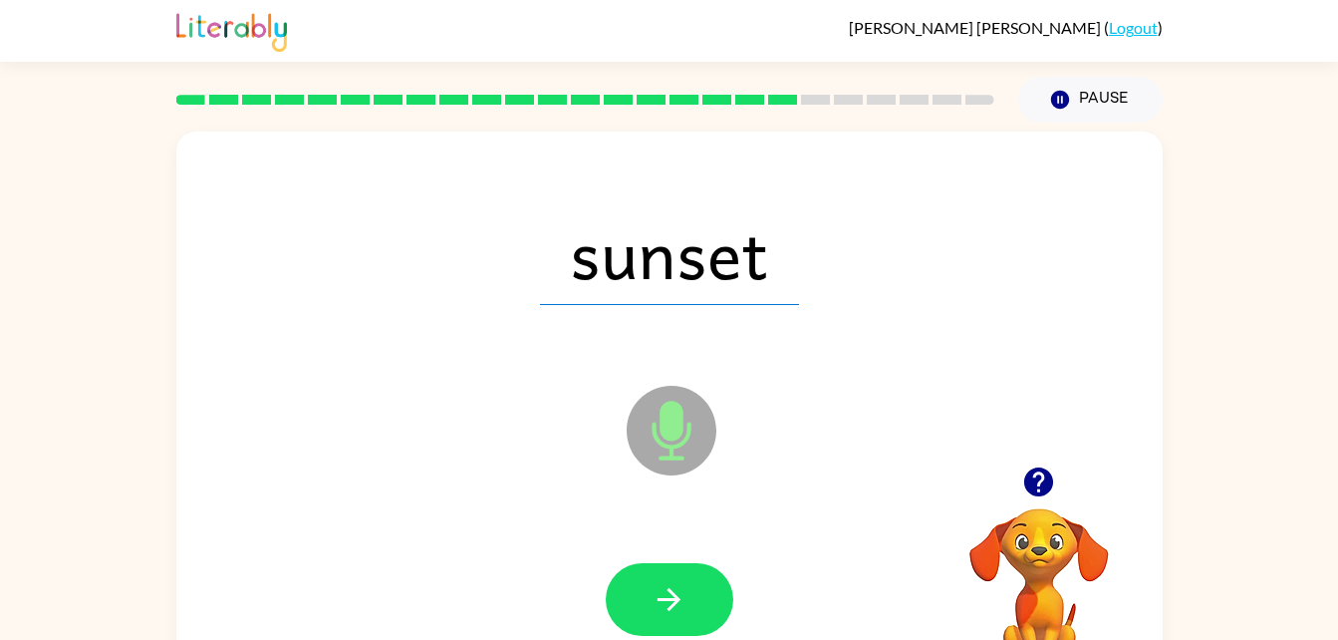
click at [676, 603] on icon "button" at bounding box center [669, 599] width 23 height 23
drag, startPoint x: 669, startPoint y: 608, endPoint x: 676, endPoint y: 563, distance: 45.4
click at [676, 563] on button "button" at bounding box center [670, 599] width 128 height 73
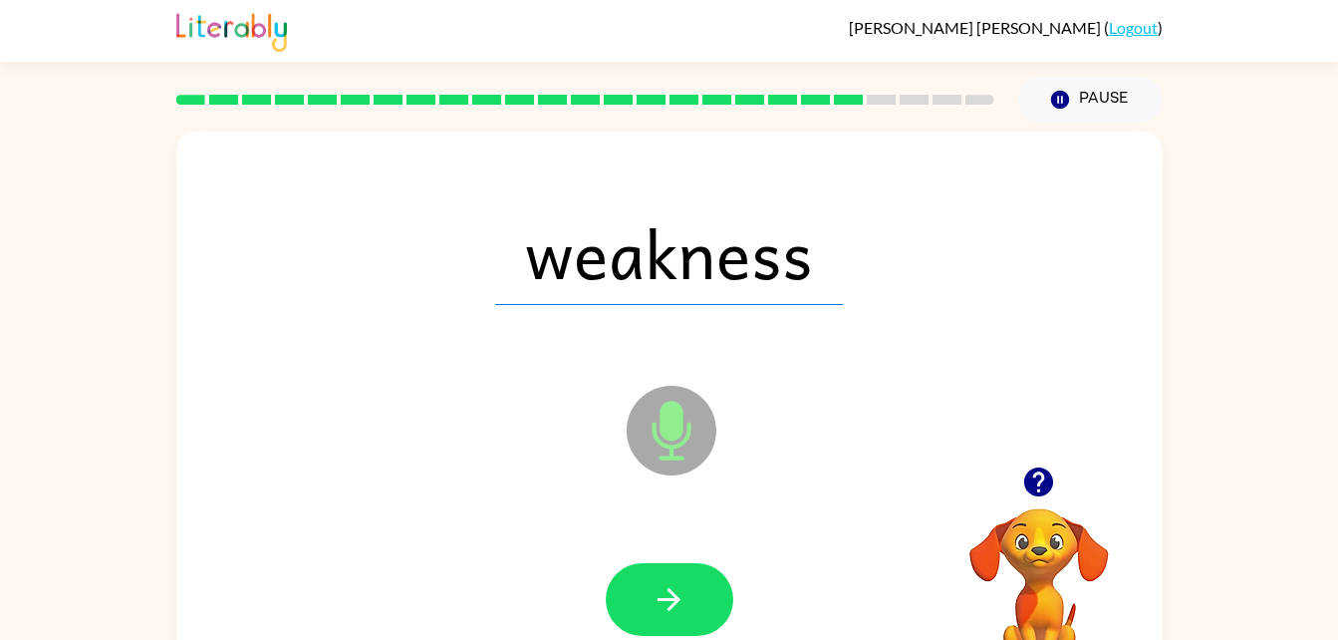
click at [676, 563] on button "button" at bounding box center [670, 599] width 128 height 73
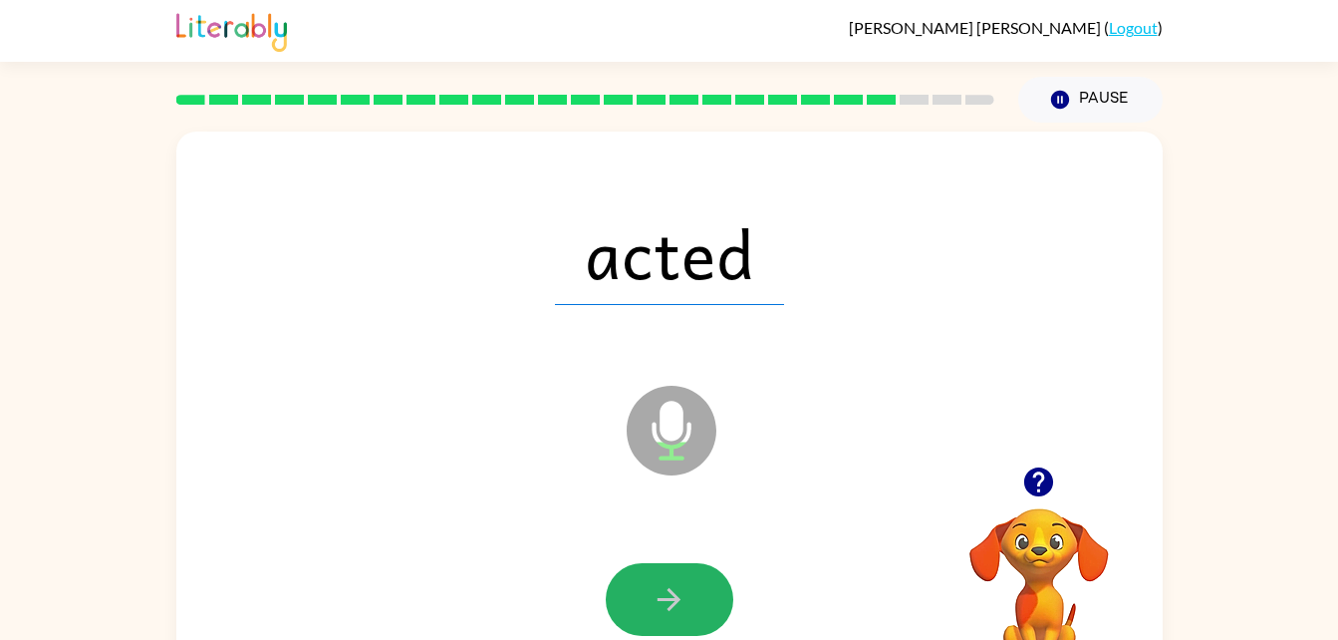
click at [668, 573] on button "button" at bounding box center [670, 599] width 128 height 73
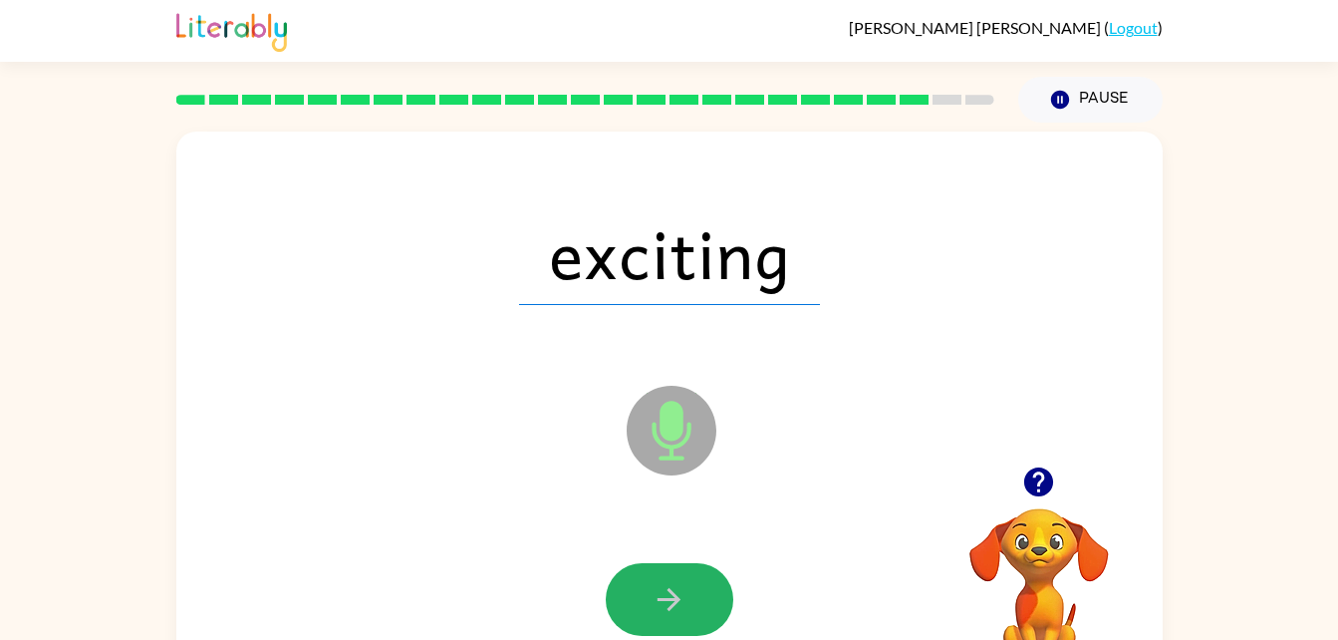
click at [668, 573] on button "button" at bounding box center [670, 599] width 128 height 73
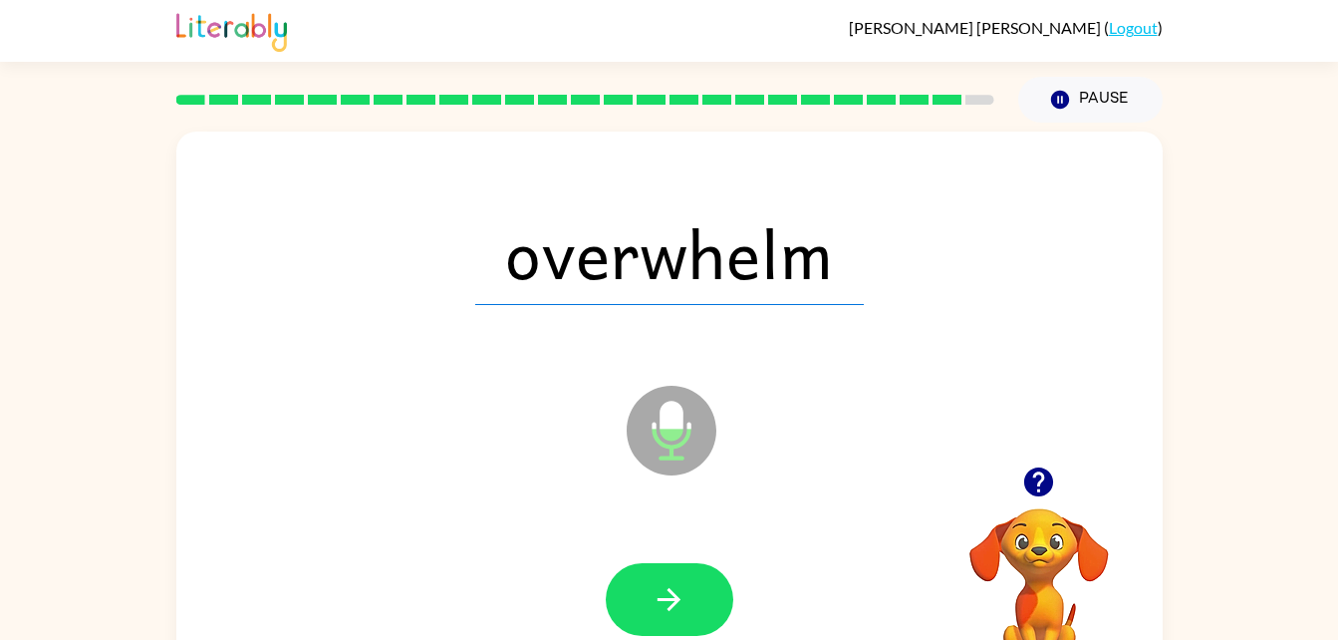
click at [668, 573] on button "button" at bounding box center [670, 599] width 128 height 73
